Goal: Navigation & Orientation: Find specific page/section

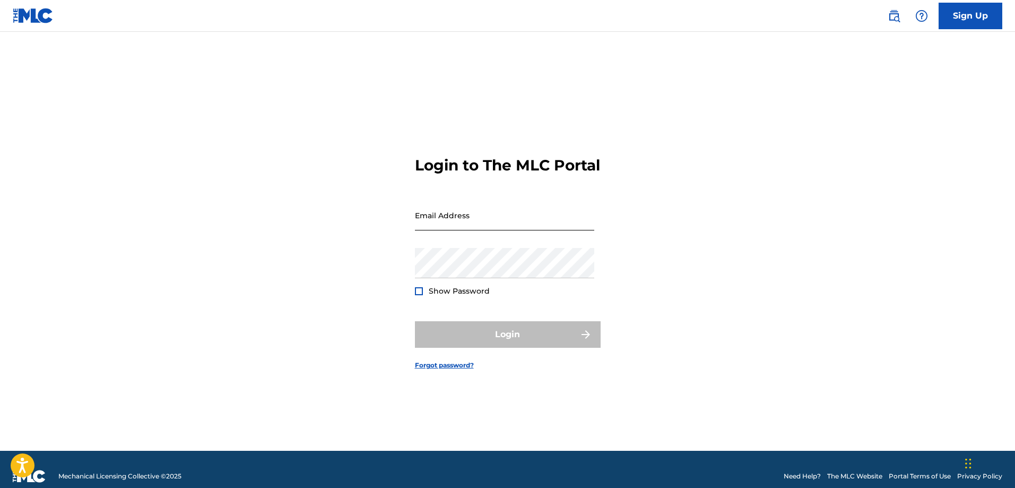
click at [431, 225] on input "Email Address" at bounding box center [504, 215] width 179 height 30
type input "[EMAIL_ADDRESS][DOMAIN_NAME]"
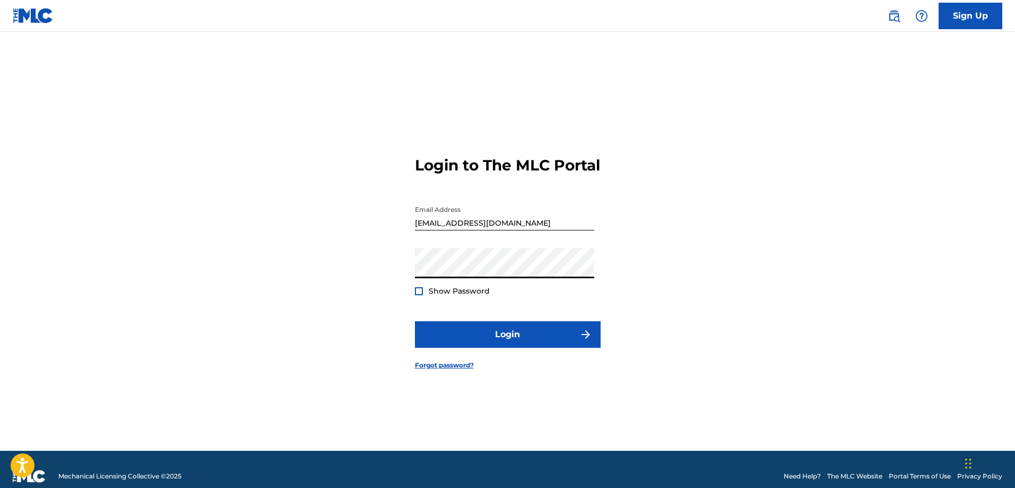
click at [420, 295] on div at bounding box center [419, 291] width 8 height 8
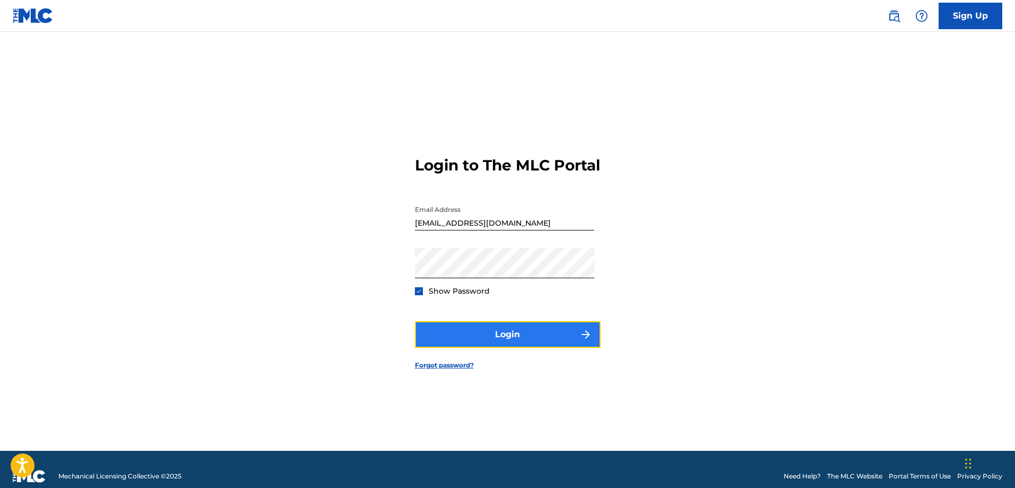
click at [521, 343] on button "Login" at bounding box center [508, 334] width 186 height 27
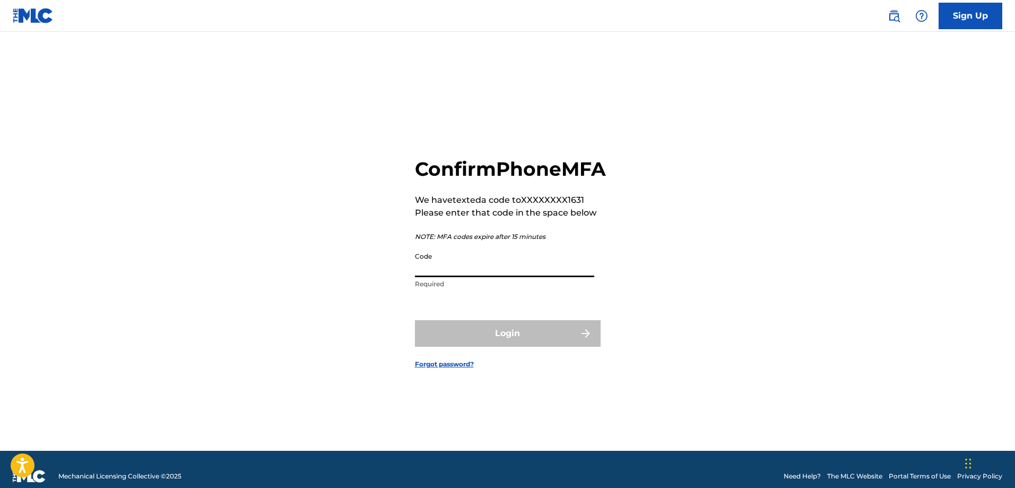
click at [514, 277] on input "Code" at bounding box center [504, 262] width 179 height 30
type input "949324"
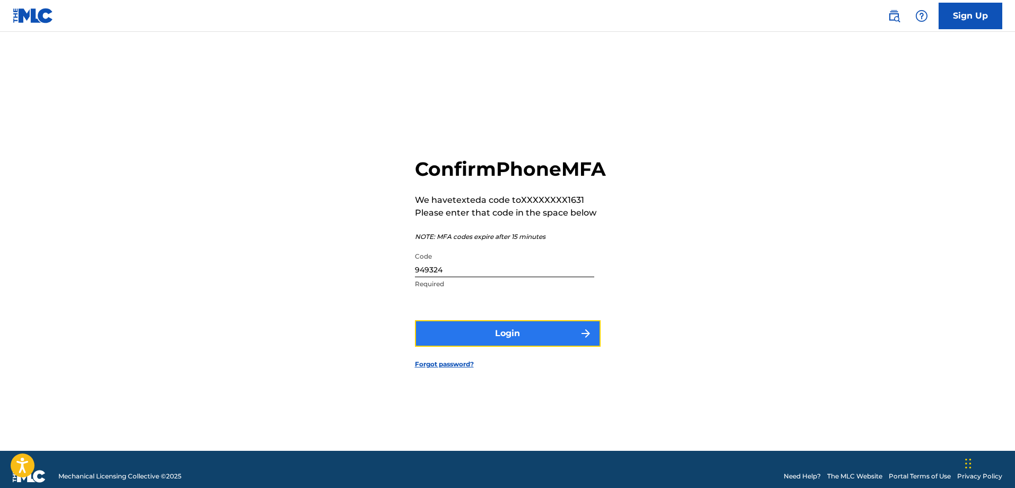
click at [512, 347] on button "Login" at bounding box center [508, 333] width 186 height 27
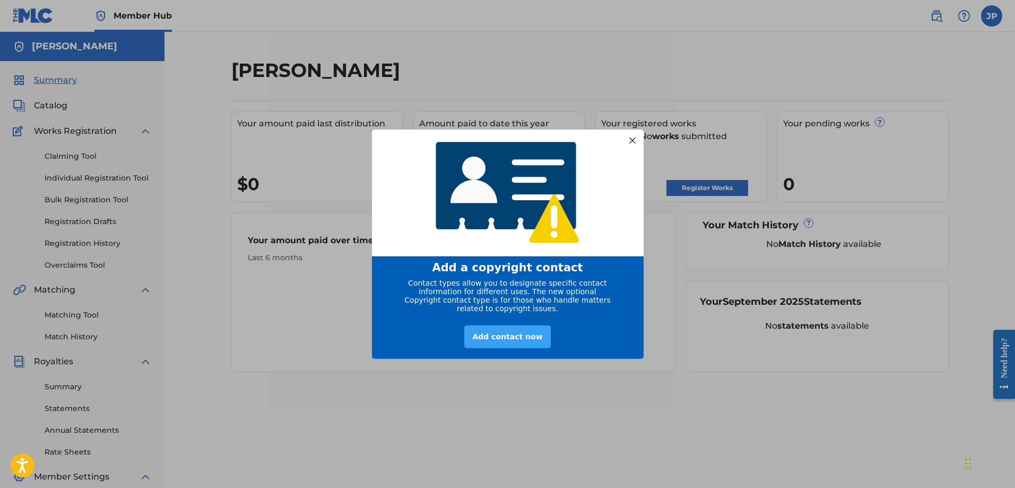
click at [500, 334] on div "Add contact now" at bounding box center [507, 336] width 86 height 23
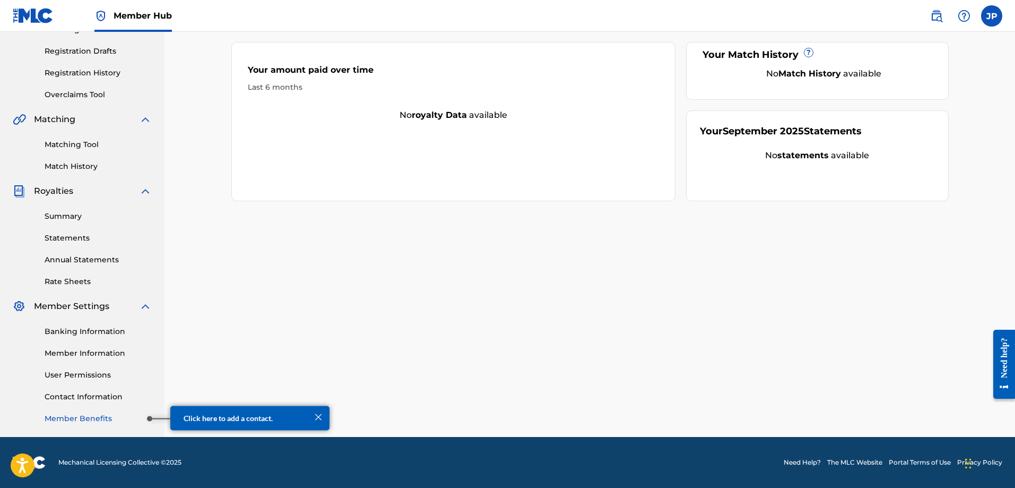
click at [112, 422] on link "Member Benefits" at bounding box center [98, 418] width 107 height 11
